Goal: Task Accomplishment & Management: Use online tool/utility

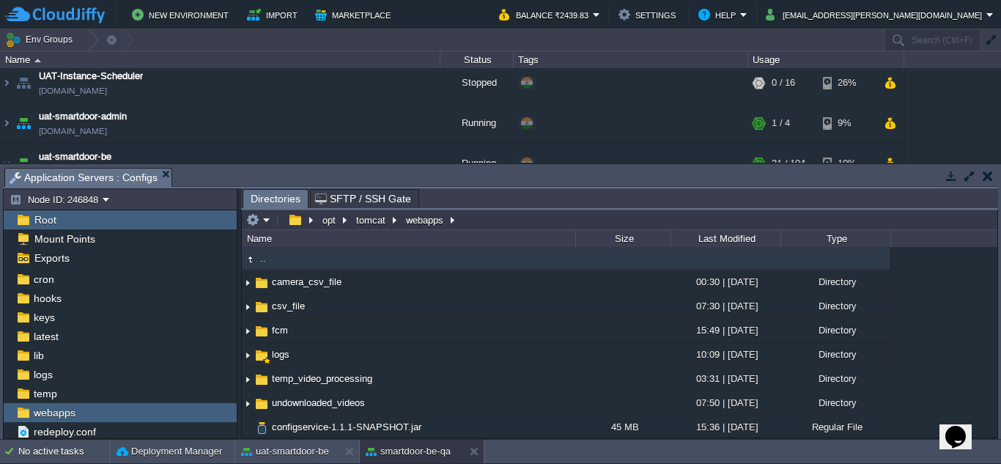
scroll to position [213, 0]
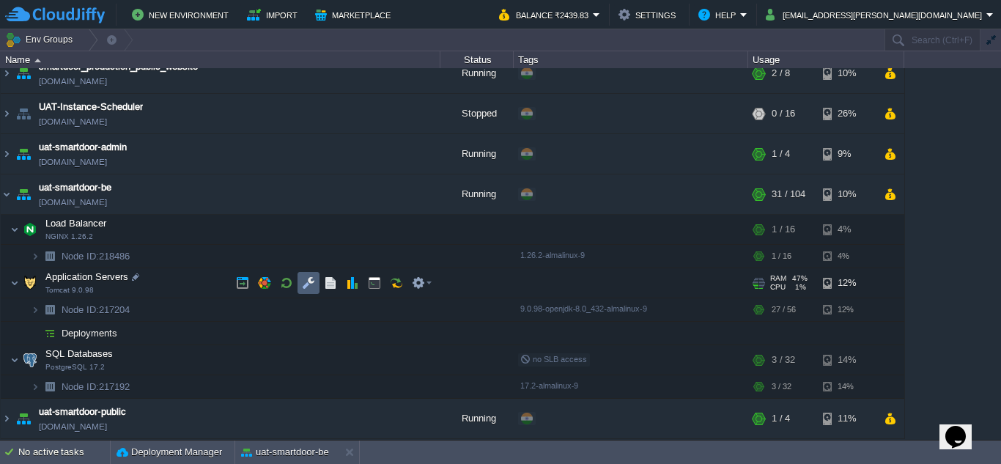
click at [300, 284] on td at bounding box center [309, 283] width 22 height 22
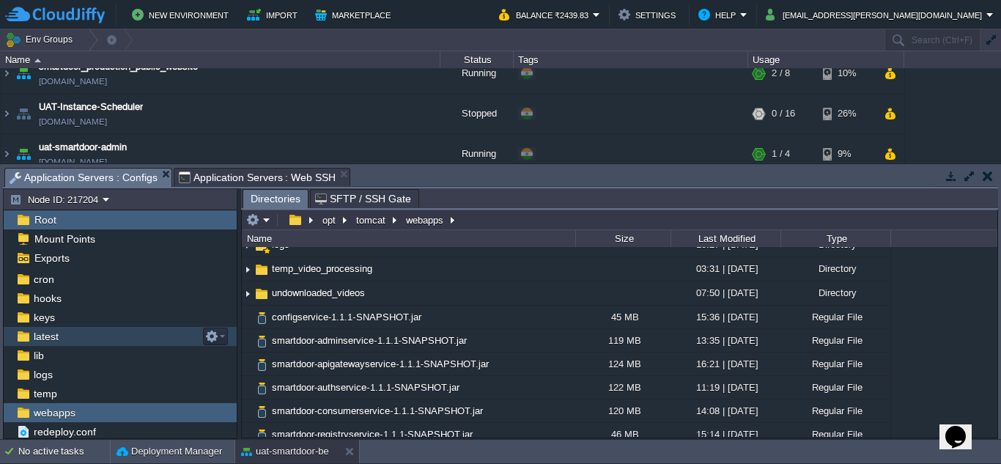
scroll to position [40, 0]
click at [71, 416] on span "webapps" at bounding box center [54, 413] width 47 height 13
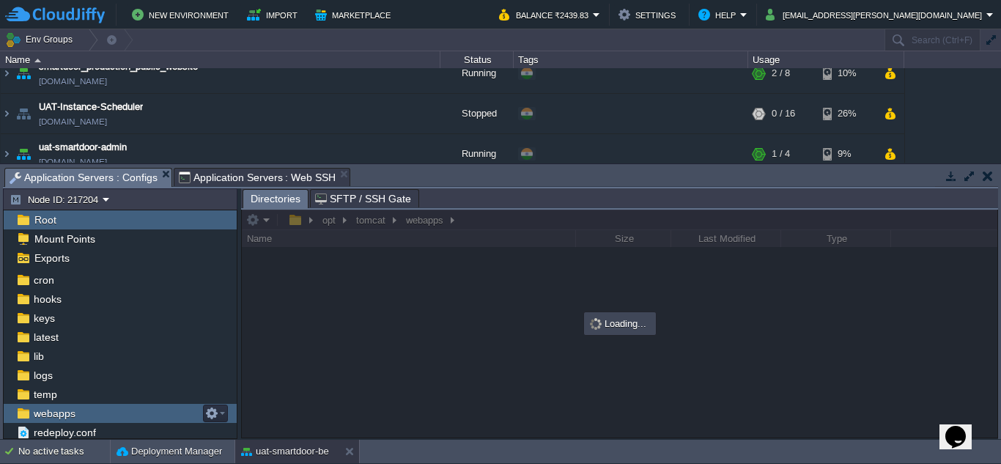
scroll to position [0, 0]
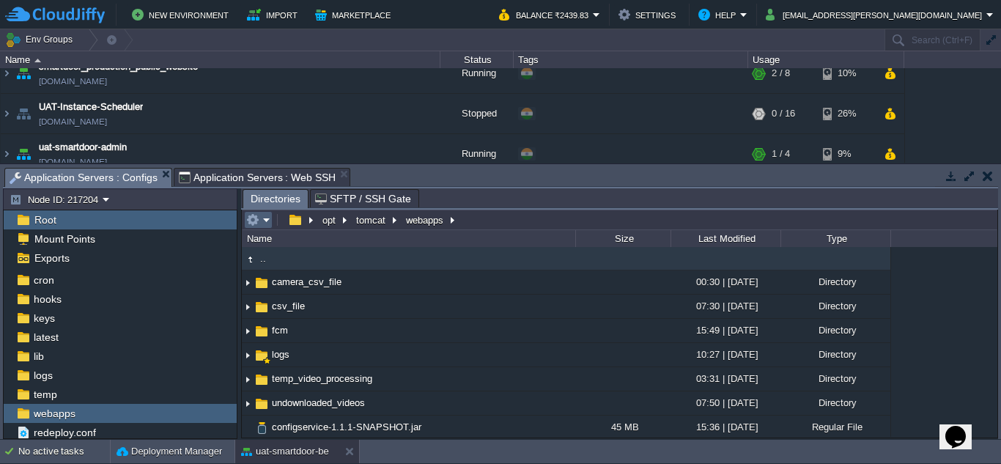
click at [260, 222] on em at bounding box center [258, 219] width 24 height 13
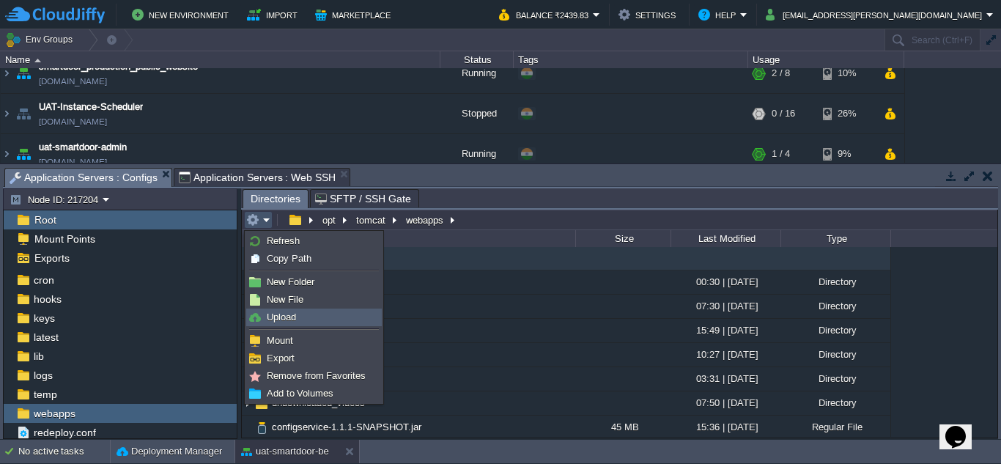
click at [292, 310] on link "Upload" at bounding box center [314, 317] width 134 height 16
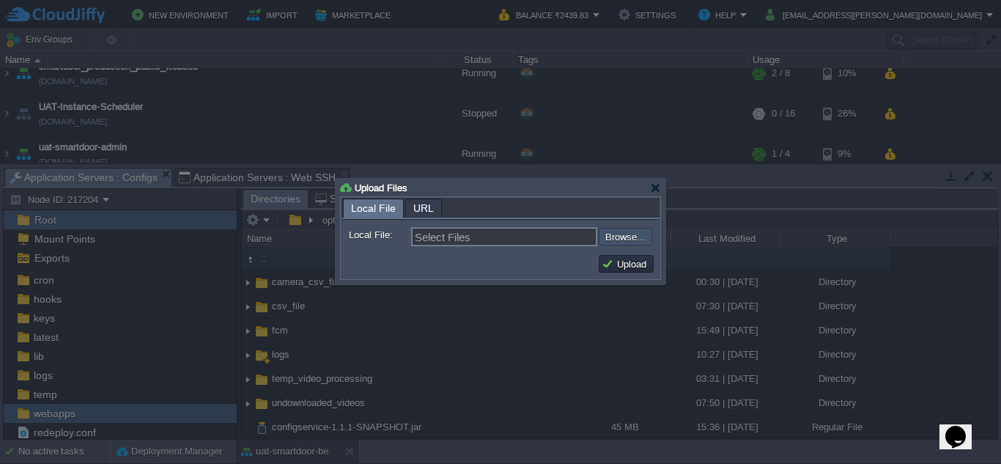
click at [623, 237] on input "file" at bounding box center [559, 237] width 185 height 18
type input "C:\fakepath\smartdoor-consumerservice-1.1.1-SNAPSHOT.jar"
type input "smartdoor-consumerservice-1.1.1-SNAPSHOT.jar"
click at [626, 265] on button "Upload" at bounding box center [626, 263] width 49 height 13
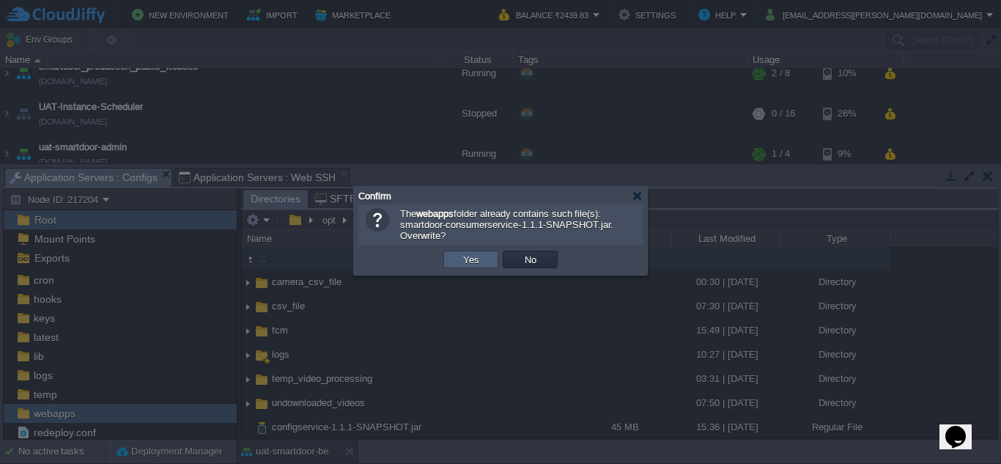
click at [466, 266] on button "Yes" at bounding box center [471, 259] width 25 height 13
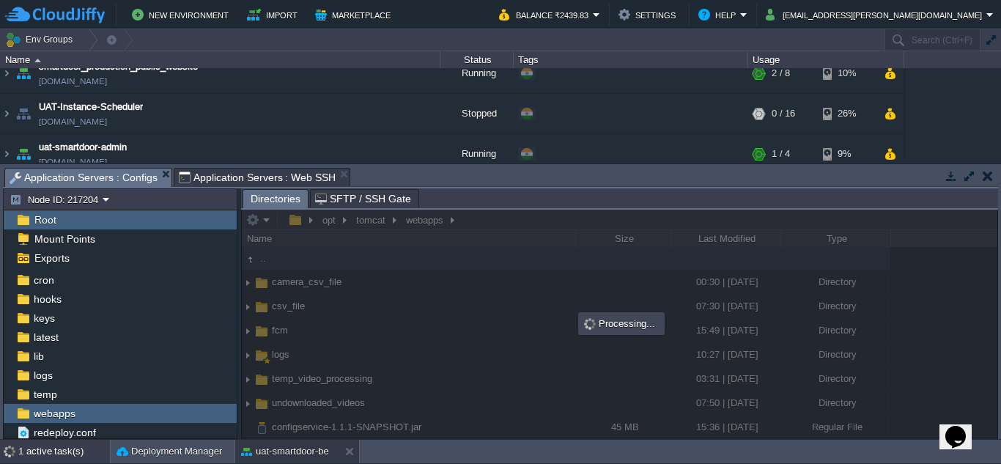
click at [27, 448] on div "1 active task(s)" at bounding box center [64, 451] width 92 height 23
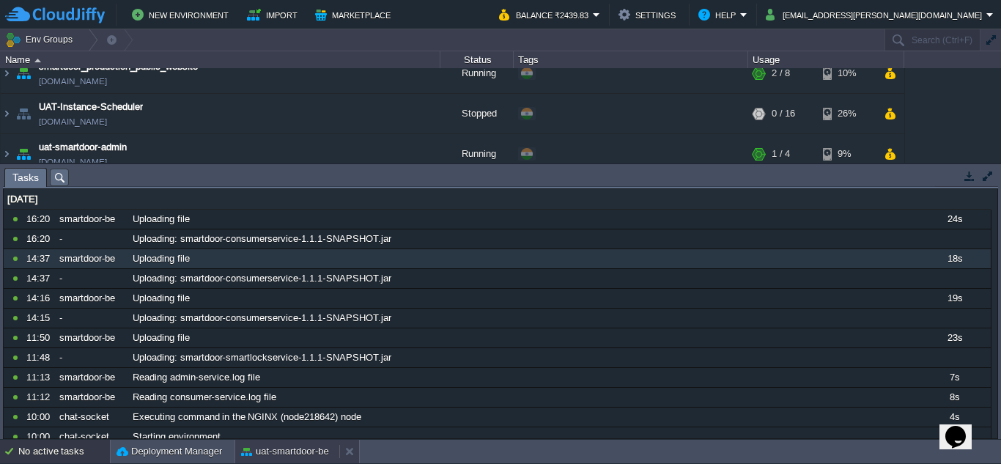
click at [269, 450] on button "uat-smartdoor-be" at bounding box center [285, 451] width 88 height 15
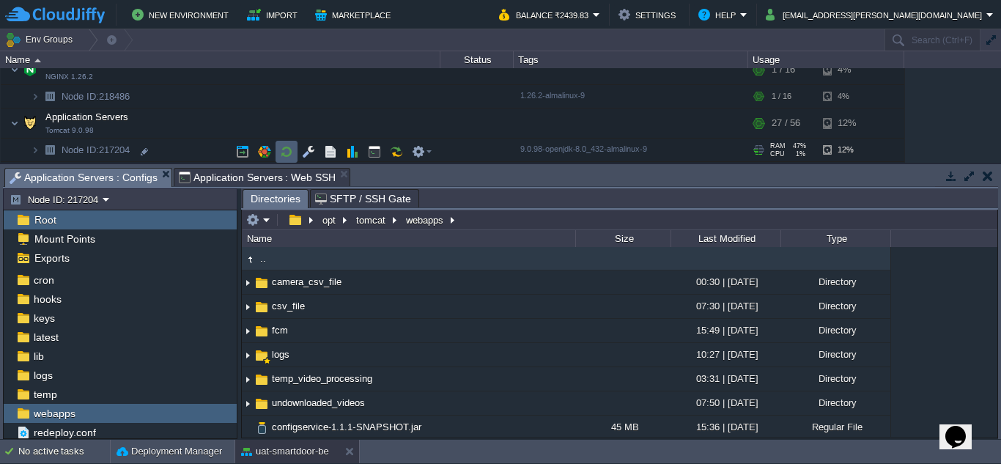
scroll to position [380, 0]
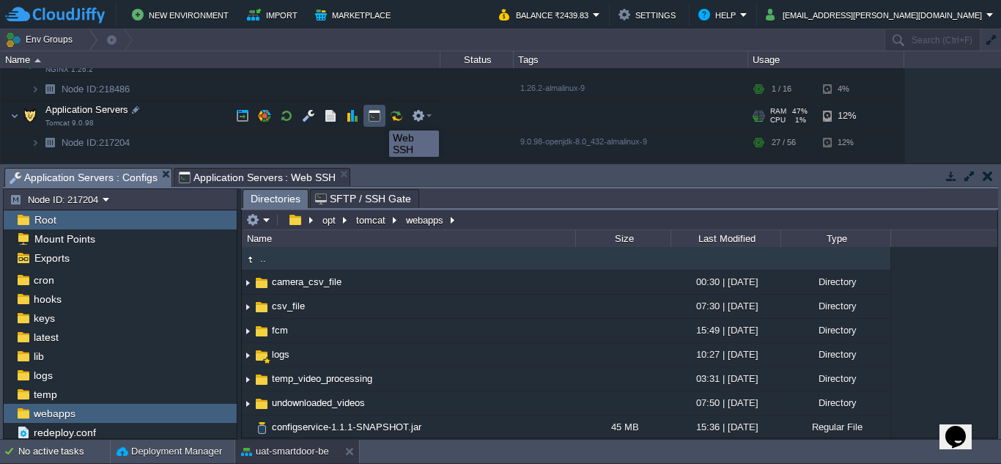
click at [378, 117] on button "button" at bounding box center [374, 115] width 13 height 13
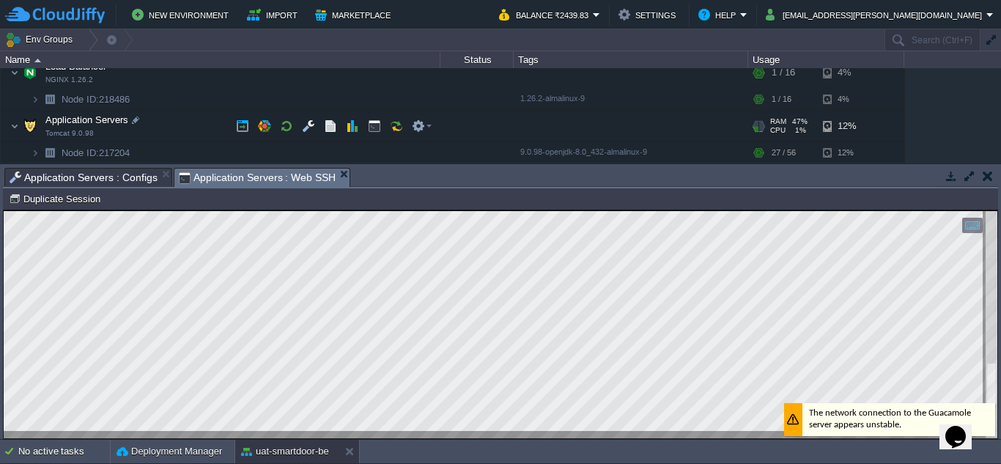
scroll to position [369, 0]
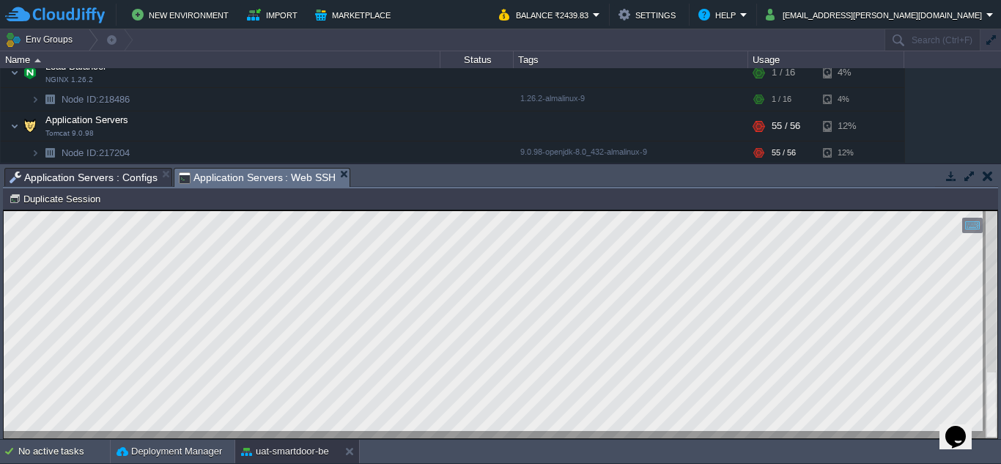
click at [988, 175] on button "button" at bounding box center [988, 175] width 10 height 13
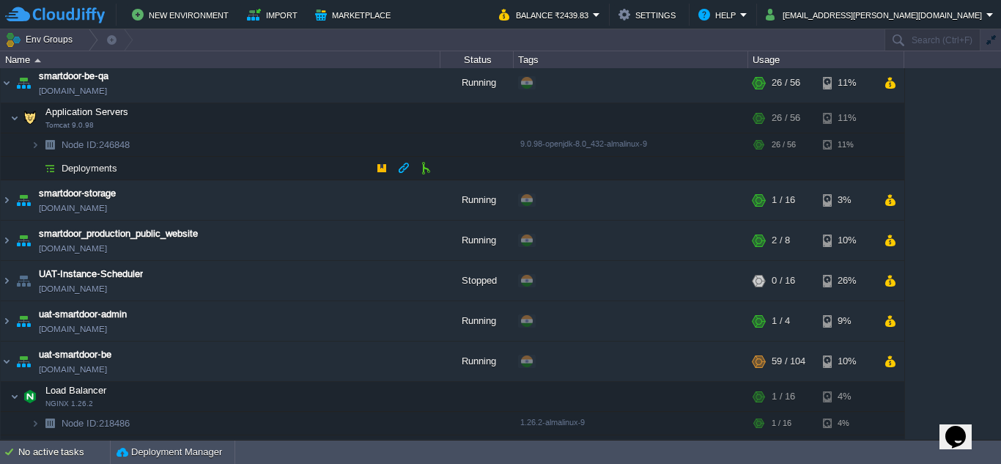
scroll to position [0, 0]
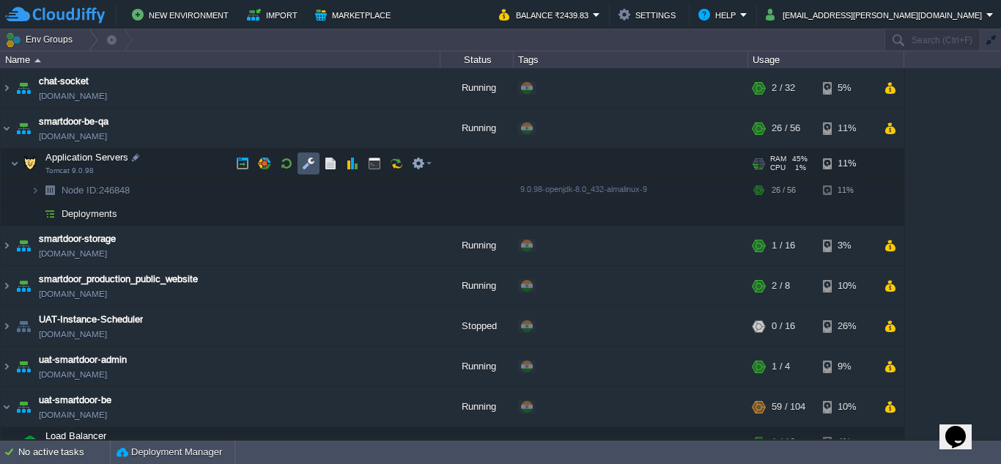
click at [303, 164] on button "button" at bounding box center [308, 163] width 13 height 13
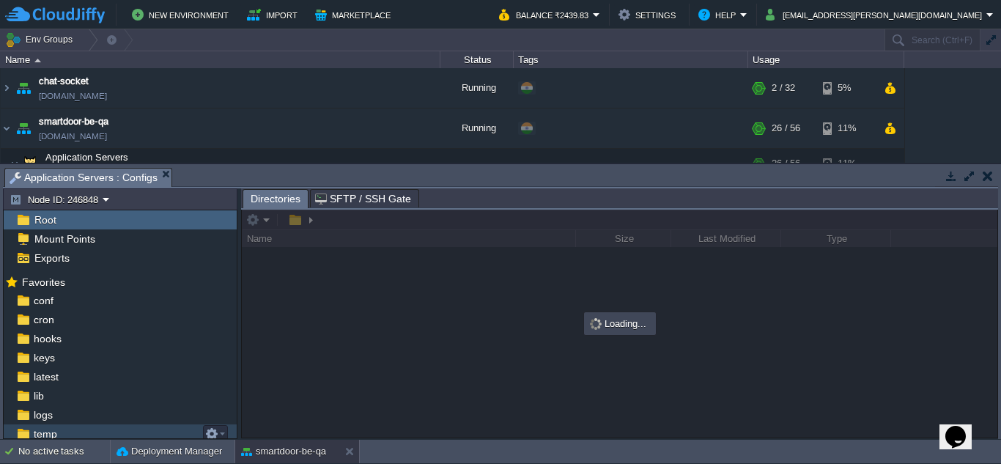
scroll to position [40, 0]
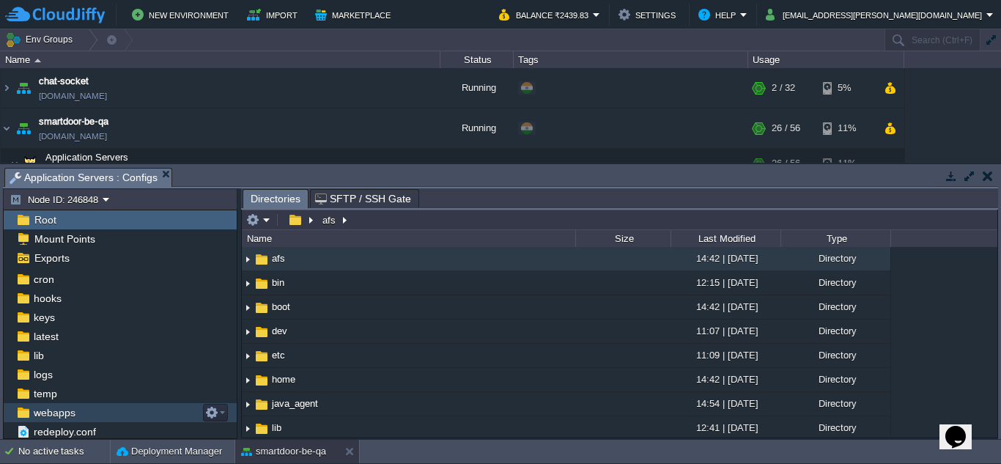
click at [81, 407] on div "webapps" at bounding box center [120, 412] width 233 height 19
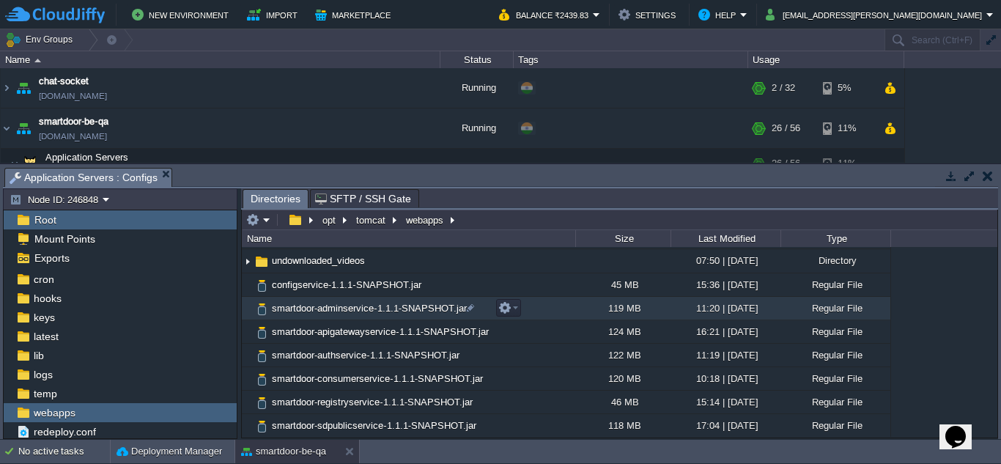
scroll to position [0, 0]
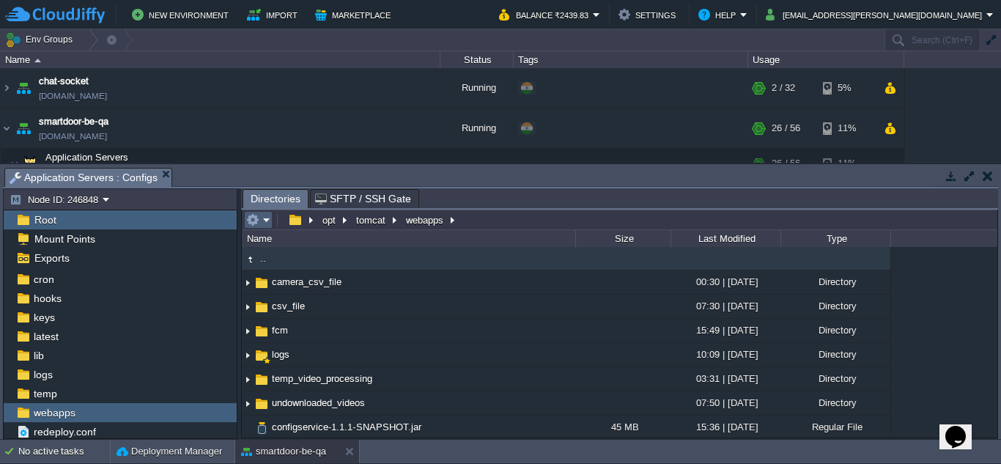
click at [269, 217] on em at bounding box center [258, 219] width 24 height 13
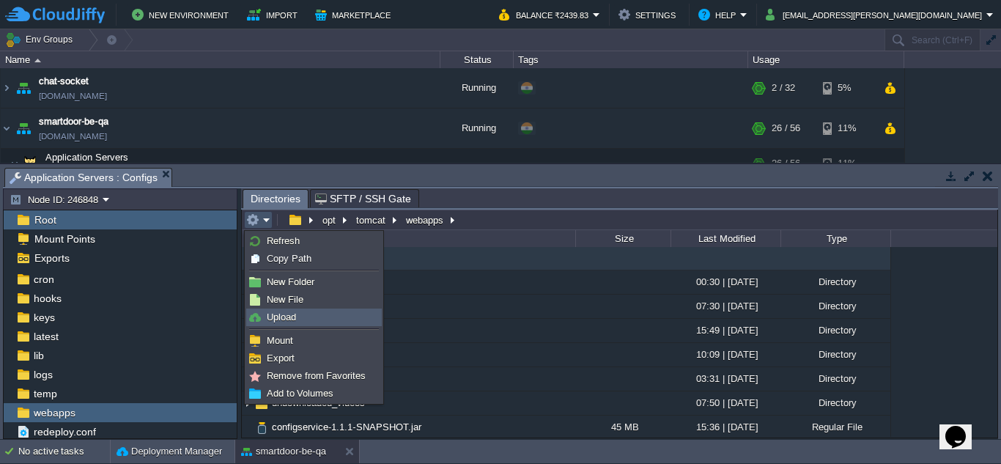
click at [305, 311] on link "Upload" at bounding box center [314, 317] width 134 height 16
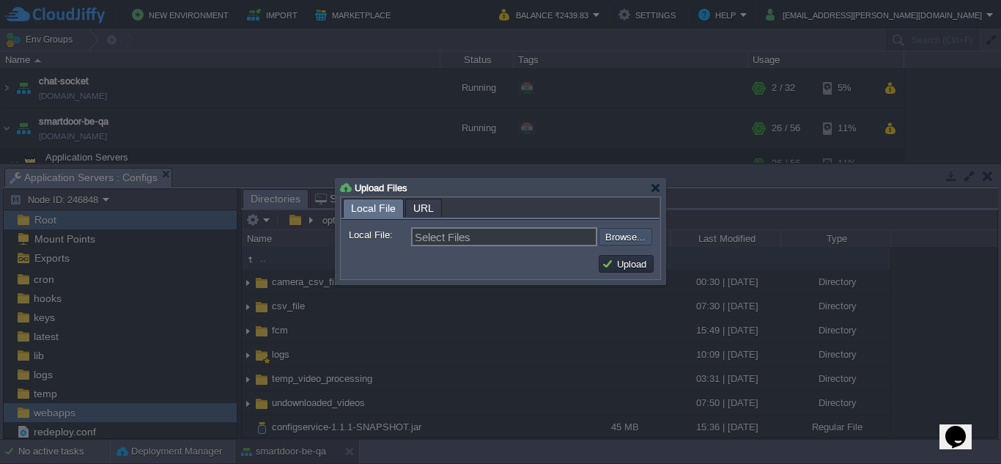
click at [605, 237] on input "file" at bounding box center [559, 237] width 185 height 18
type input "C:\fakepath\smartdoor-smartlockservice-1.1.1-SNAPSHOT.jar"
type input "smartdoor-smartlockservice-1.1.1-SNAPSHOT.jar"
click at [608, 263] on button "Upload" at bounding box center [626, 263] width 49 height 13
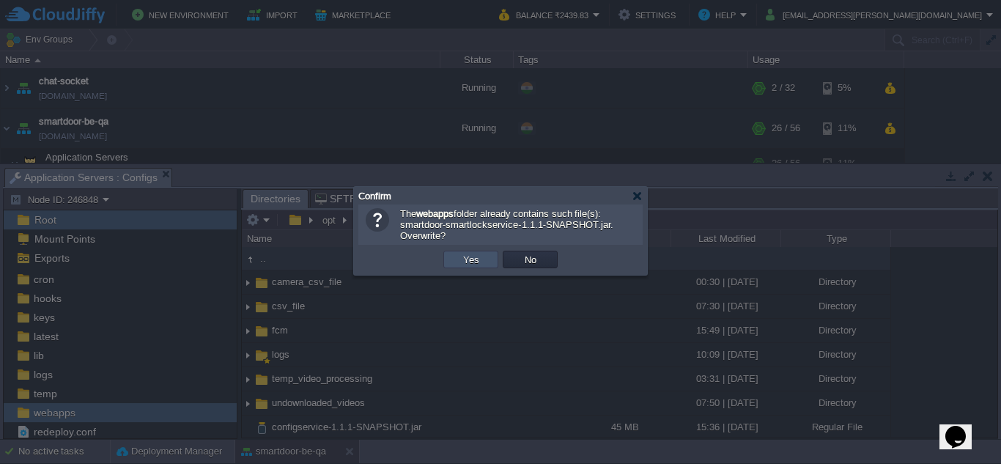
click at [462, 259] on button "Yes" at bounding box center [471, 259] width 25 height 13
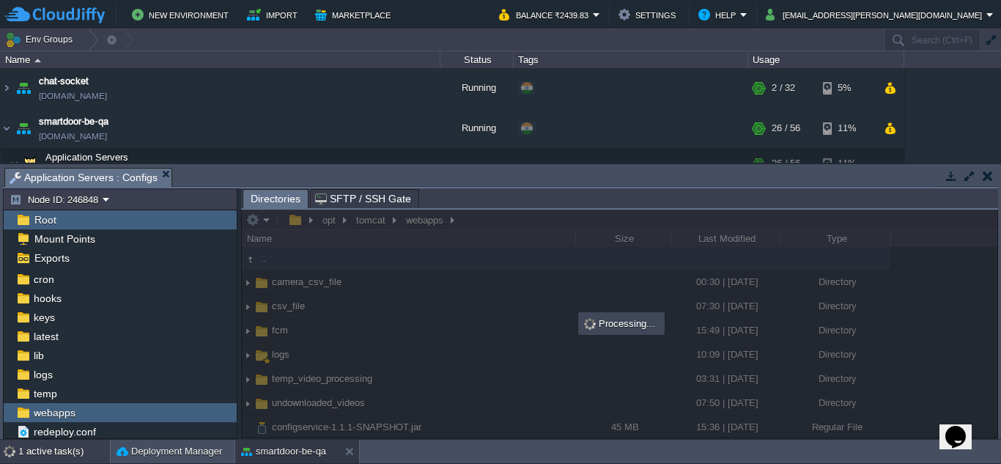
click at [48, 451] on div "1 active task(s)" at bounding box center [64, 451] width 92 height 23
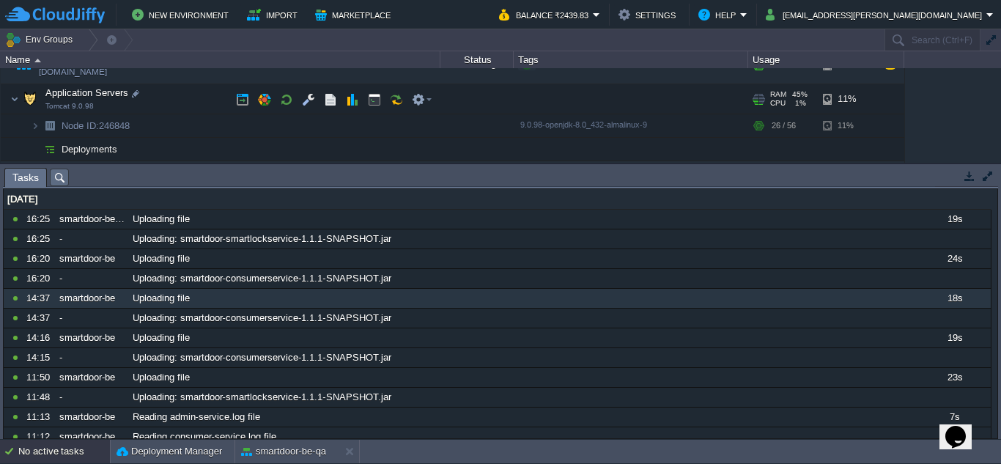
scroll to position [64, 0]
click at [373, 97] on button "button" at bounding box center [374, 98] width 13 height 13
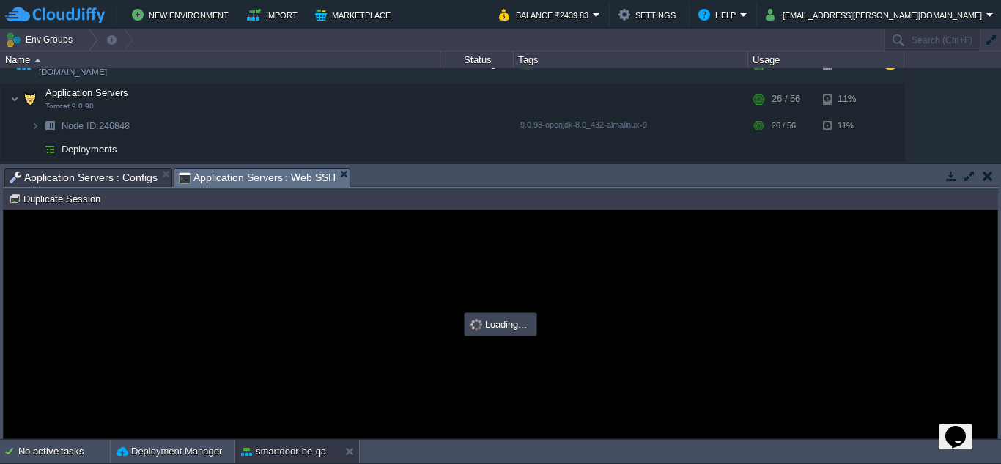
scroll to position [0, 0]
type input "#000000"
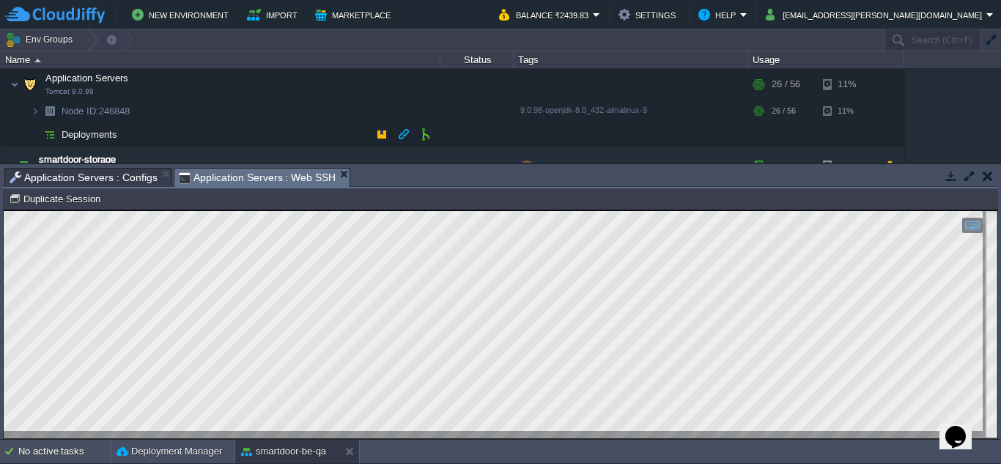
scroll to position [78, 0]
